Goal: Information Seeking & Learning: Learn about a topic

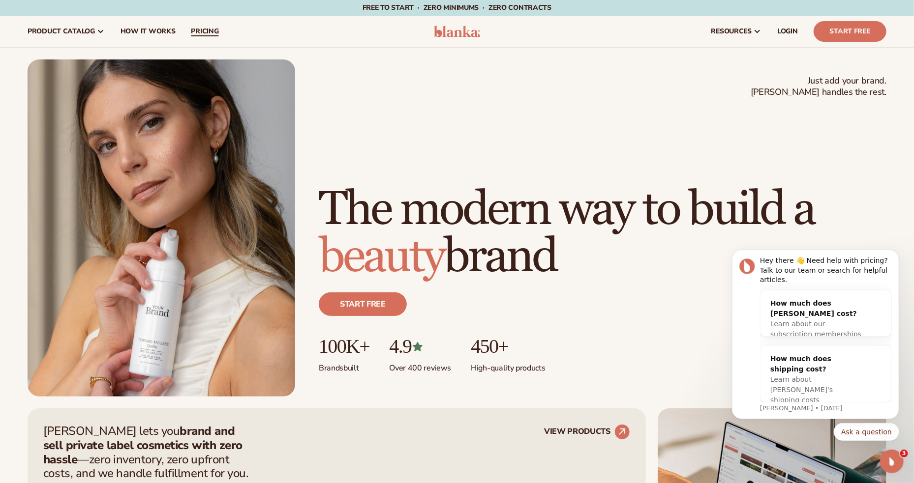
click at [199, 31] on span "pricing" at bounding box center [205, 32] width 28 height 8
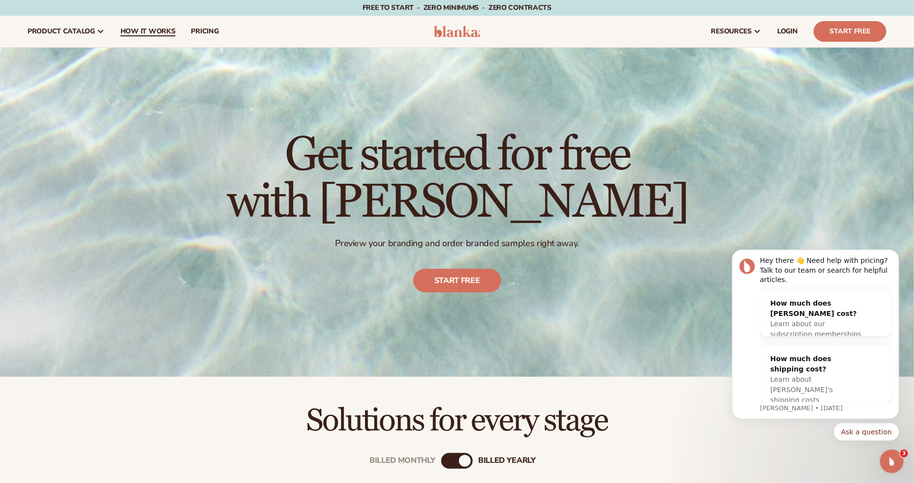
click at [155, 32] on span "How It Works" at bounding box center [147, 32] width 55 height 8
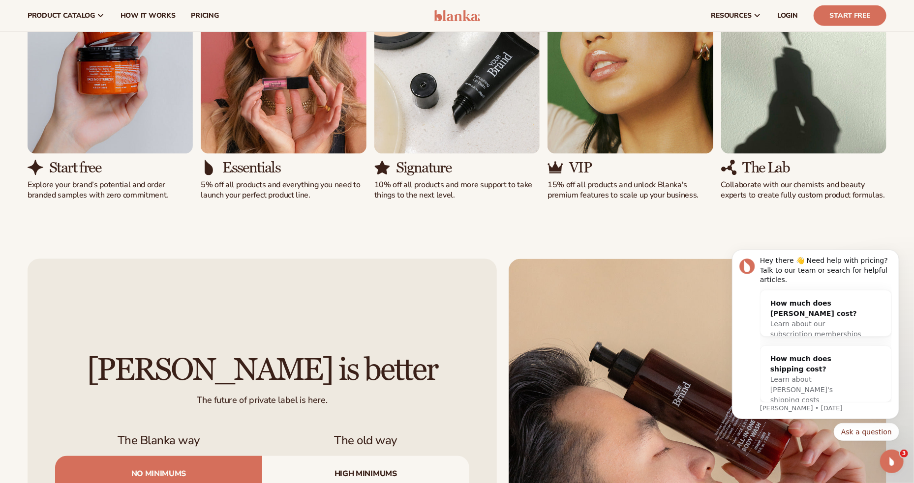
scroll to position [541, 0]
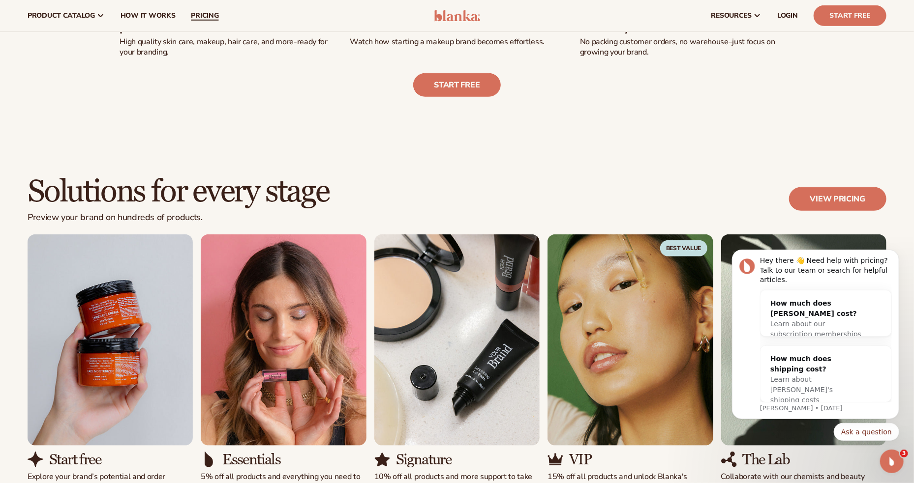
click at [199, 18] on span "pricing" at bounding box center [205, 16] width 28 height 8
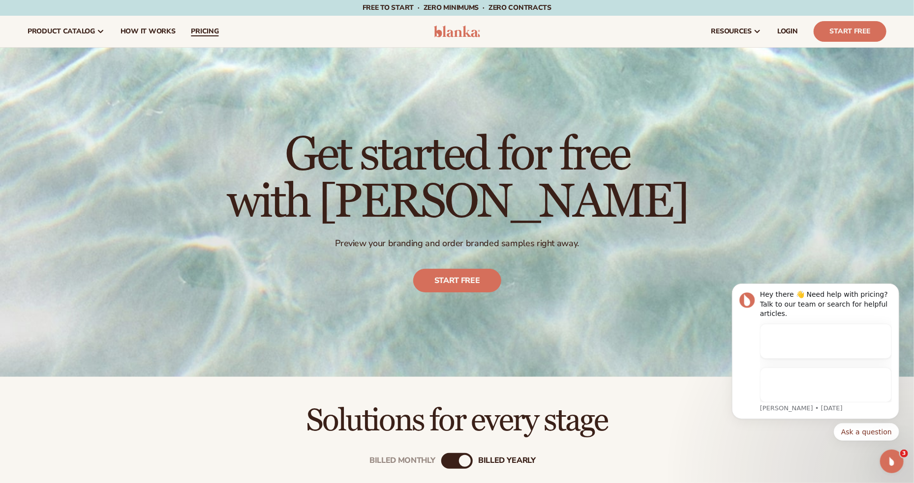
click at [212, 34] on span "pricing" at bounding box center [205, 32] width 28 height 8
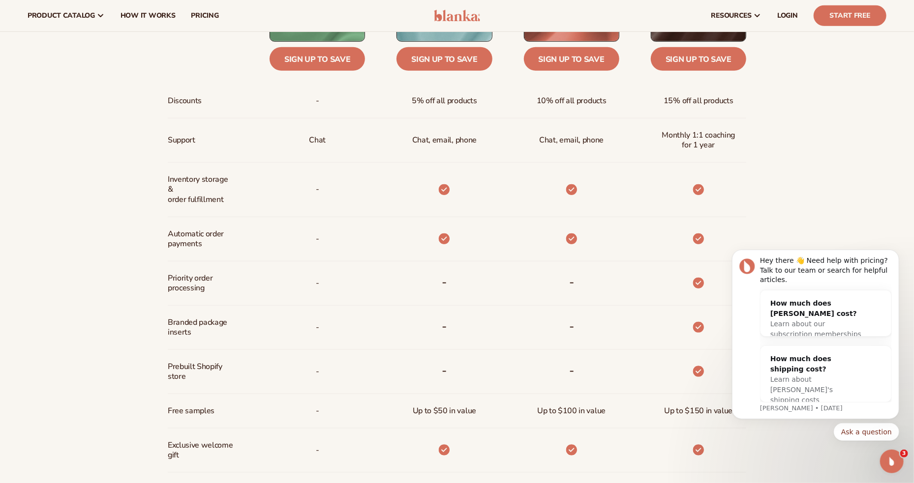
scroll to position [477, 0]
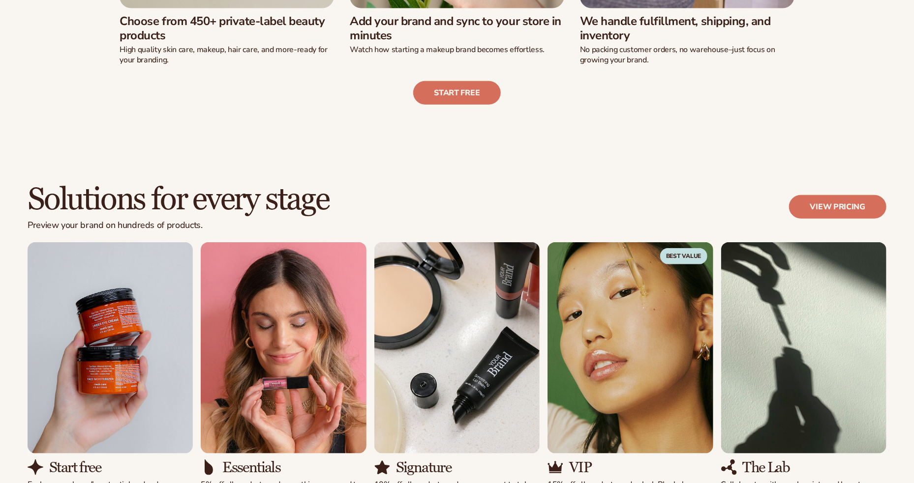
scroll to position [541, 0]
